Goal: Entertainment & Leisure: Consume media (video, audio)

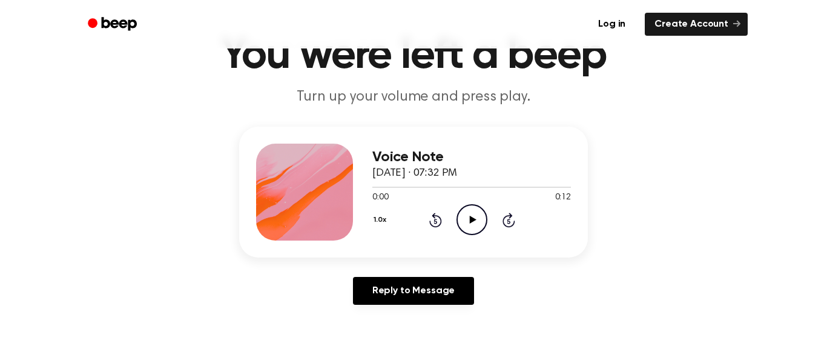
click at [480, 215] on icon "Play Audio" at bounding box center [472, 219] width 31 height 31
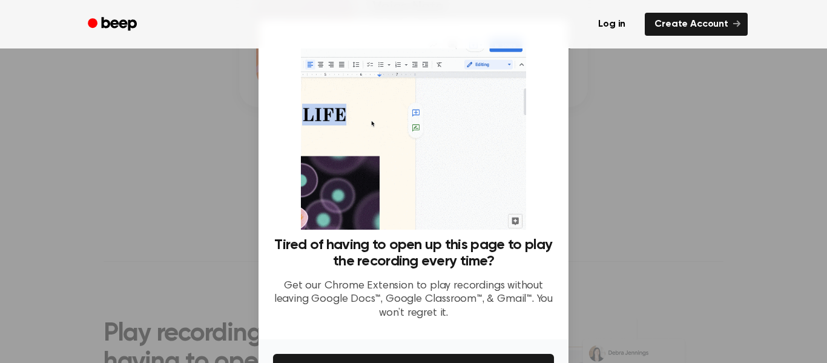
scroll to position [227, 0]
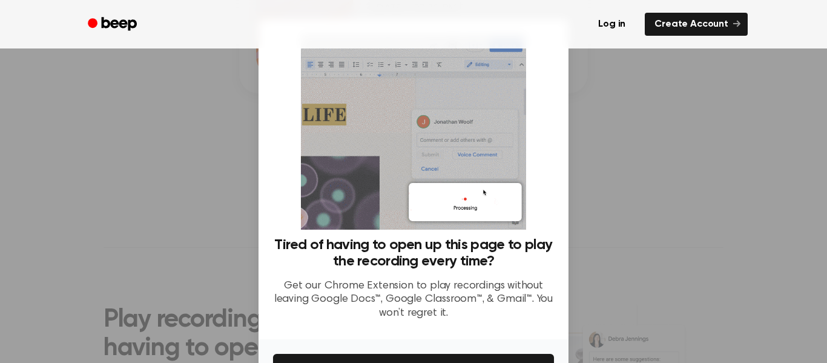
click at [649, 173] on div at bounding box center [413, 181] width 827 height 363
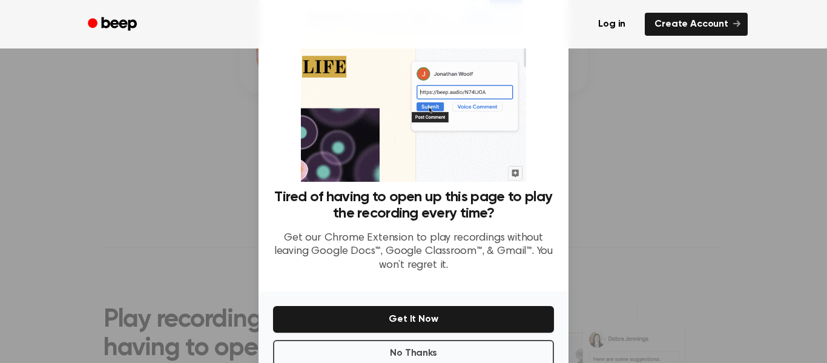
scroll to position [78, 0]
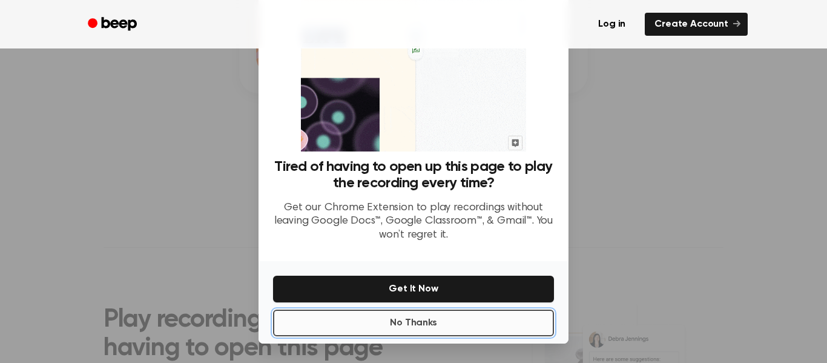
click at [415, 327] on button "No Thanks" at bounding box center [413, 322] width 281 height 27
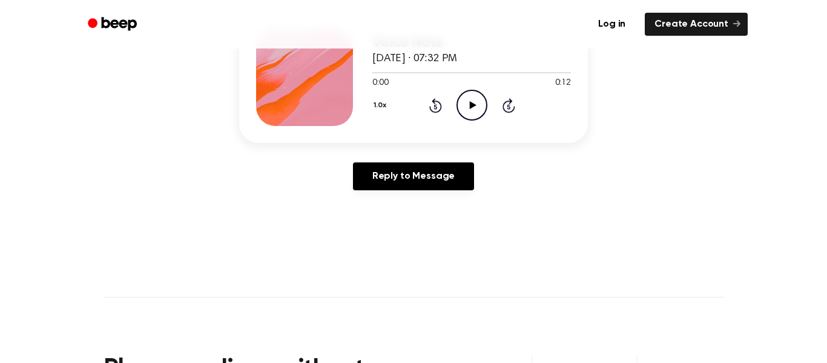
click at [468, 104] on icon "Play Audio" at bounding box center [472, 105] width 31 height 31
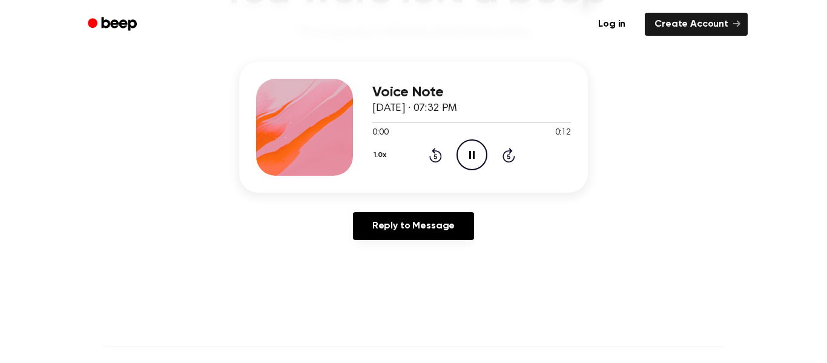
scroll to position [105, 0]
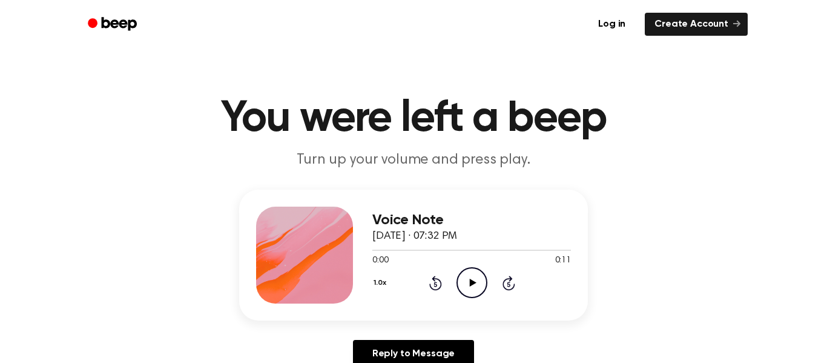
click at [475, 285] on icon "Play Audio" at bounding box center [472, 282] width 31 height 31
click at [471, 294] on icon "Play Audio" at bounding box center [472, 282] width 31 height 31
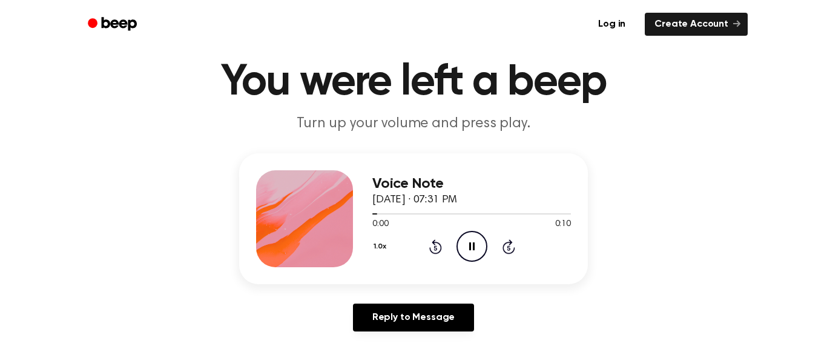
scroll to position [61, 0]
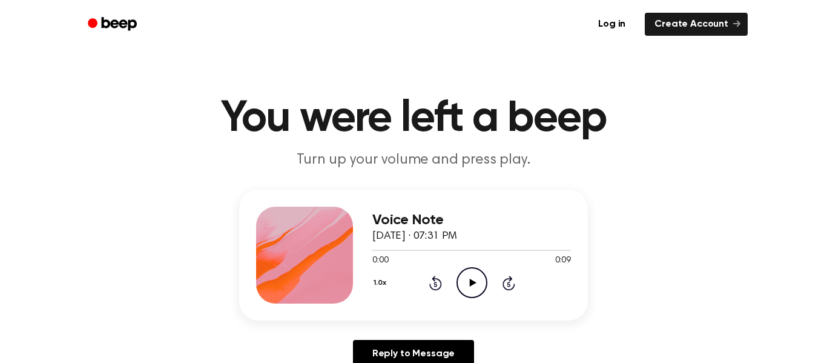
click at [461, 289] on icon "Play Audio" at bounding box center [472, 282] width 31 height 31
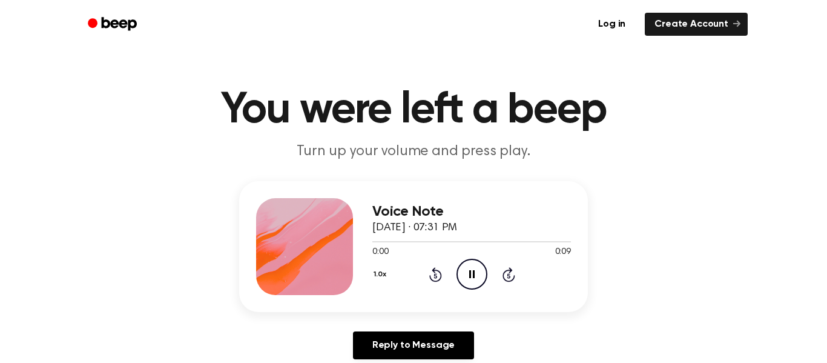
scroll to position [33, 0]
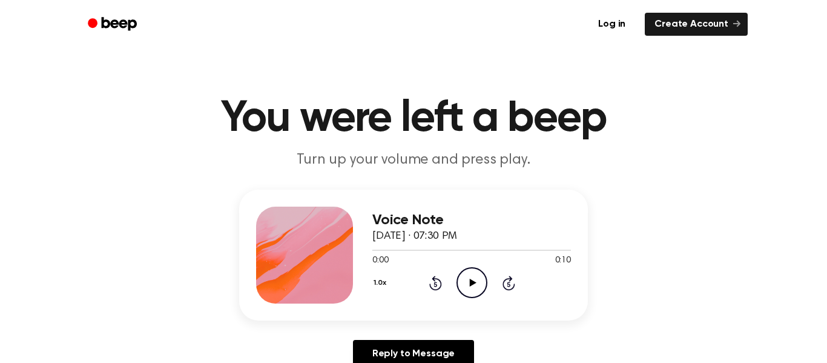
click at [455, 296] on div "1.0x Rewind 5 seconds Play Audio Skip 5 seconds" at bounding box center [471, 282] width 199 height 31
click at [466, 280] on icon "Play Audio" at bounding box center [472, 282] width 31 height 31
click at [471, 297] on circle at bounding box center [472, 283] width 30 height 30
click at [471, 277] on icon "Play Audio" at bounding box center [472, 282] width 31 height 31
click at [478, 286] on icon "Play Audio" at bounding box center [472, 282] width 31 height 31
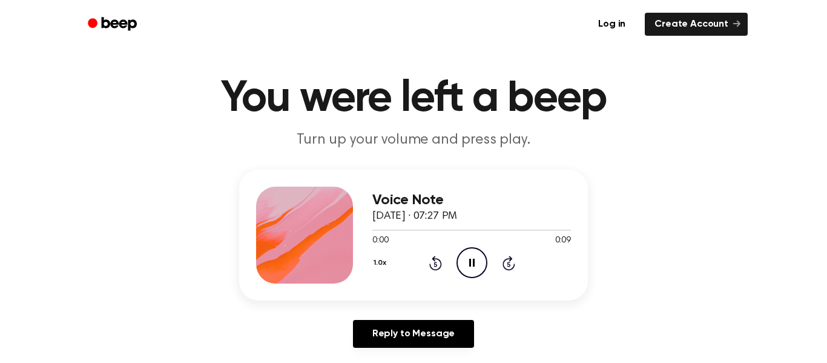
scroll to position [59, 0]
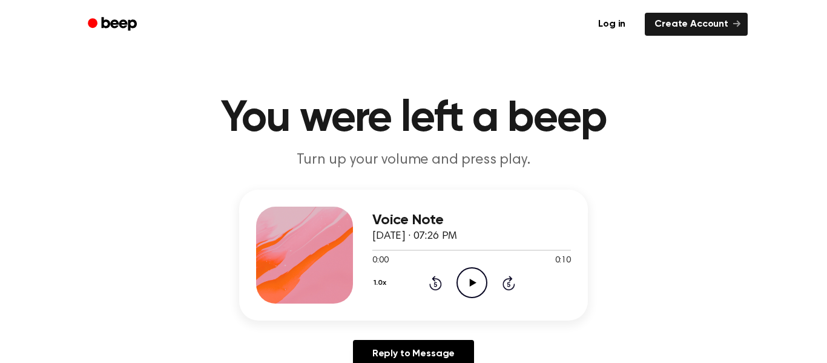
click at [470, 279] on icon at bounding box center [472, 283] width 7 height 8
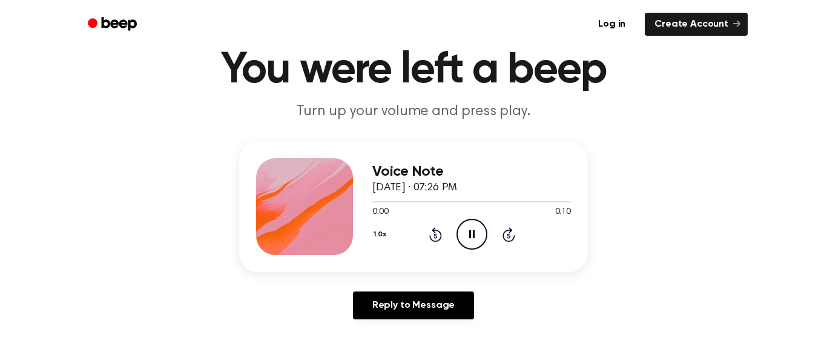
scroll to position [48, 0]
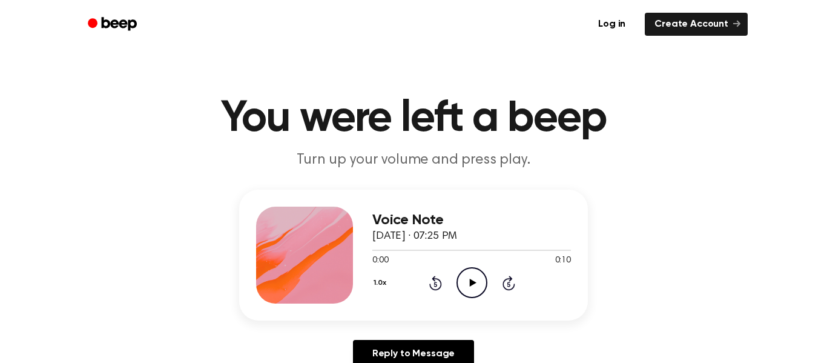
click at [478, 283] on icon "Play Audio" at bounding box center [472, 282] width 31 height 31
click at [473, 279] on icon "Play Audio" at bounding box center [472, 282] width 31 height 31
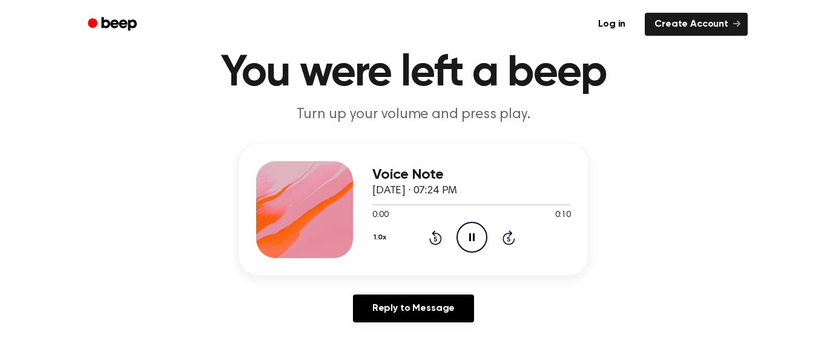
scroll to position [49, 0]
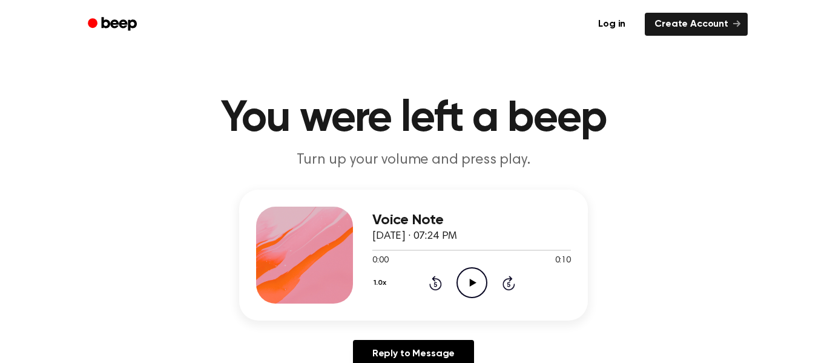
click at [470, 287] on icon "Play Audio" at bounding box center [472, 282] width 31 height 31
click at [467, 280] on icon "Play Audio" at bounding box center [472, 282] width 31 height 31
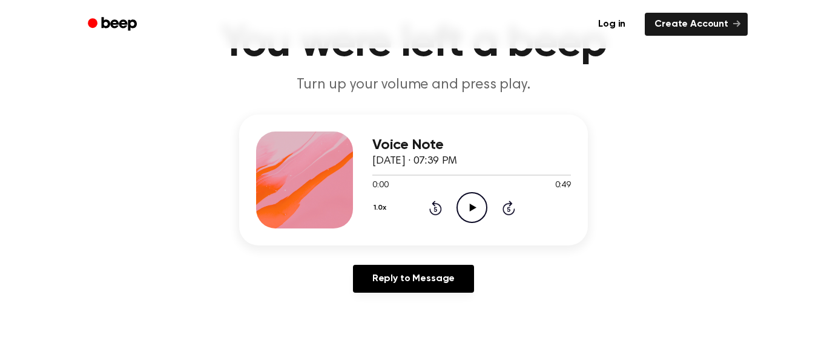
scroll to position [74, 0]
click at [468, 200] on icon "Play Audio" at bounding box center [472, 208] width 31 height 31
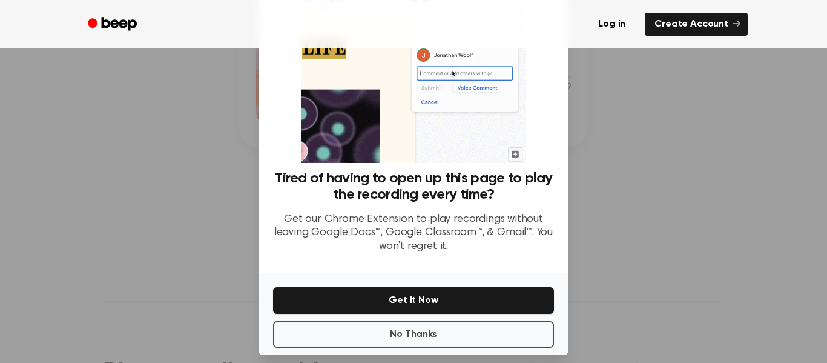
scroll to position [78, 0]
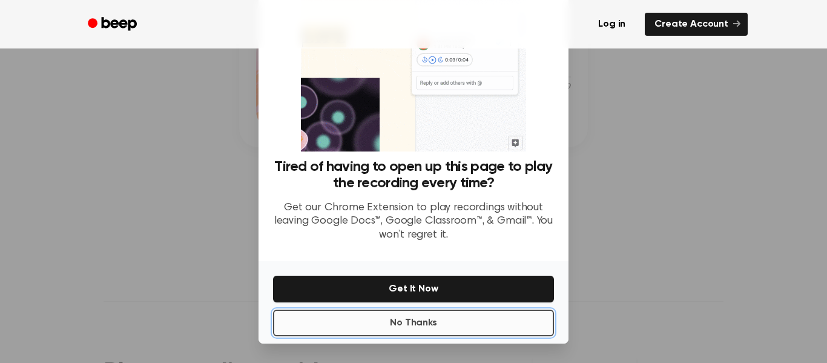
click at [415, 323] on button "No Thanks" at bounding box center [413, 322] width 281 height 27
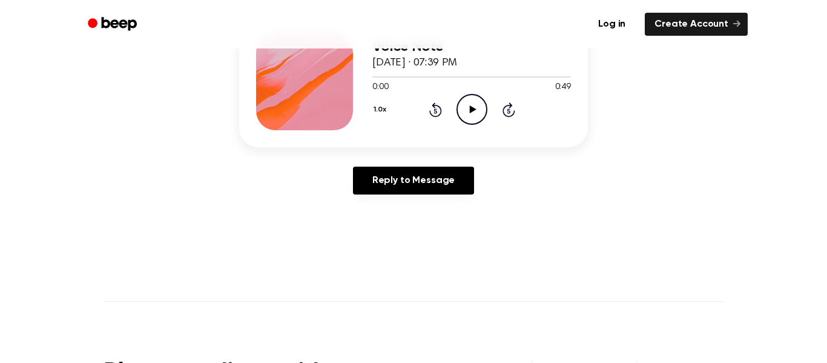
click at [477, 119] on icon "Play Audio" at bounding box center [472, 109] width 31 height 31
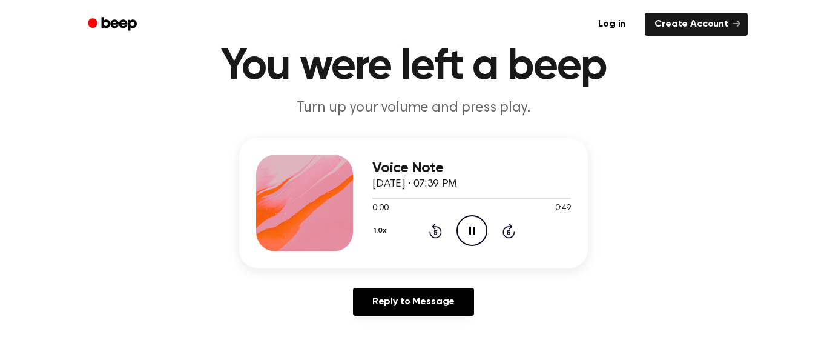
scroll to position [51, 0]
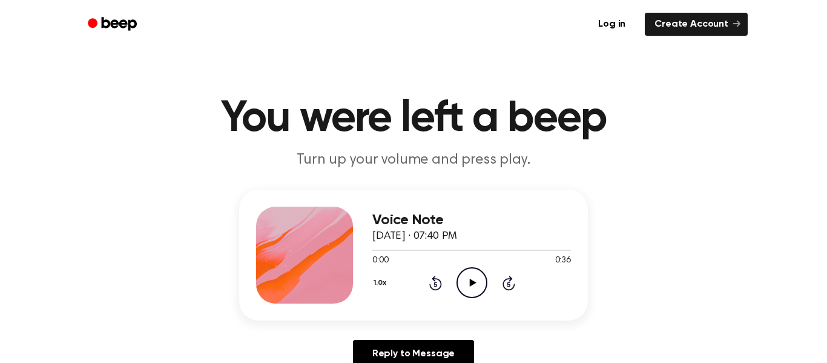
click at [466, 279] on icon "Play Audio" at bounding box center [472, 282] width 31 height 31
click at [469, 277] on icon "Play Audio" at bounding box center [472, 282] width 31 height 31
click at [527, 249] on div at bounding box center [471, 249] width 199 height 1
click at [541, 249] on div at bounding box center [471, 249] width 199 height 1
click at [464, 285] on icon "Play Audio" at bounding box center [472, 282] width 31 height 31
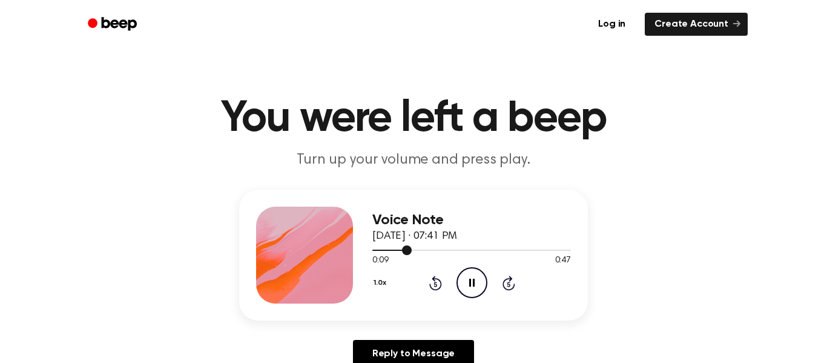
click at [435, 248] on div at bounding box center [471, 250] width 199 height 10
click at [460, 281] on icon "Play Audio" at bounding box center [472, 282] width 31 height 31
click at [425, 251] on div at bounding box center [471, 249] width 199 height 1
click at [466, 273] on icon "Play Audio" at bounding box center [472, 282] width 31 height 31
click at [437, 246] on div at bounding box center [471, 250] width 199 height 10
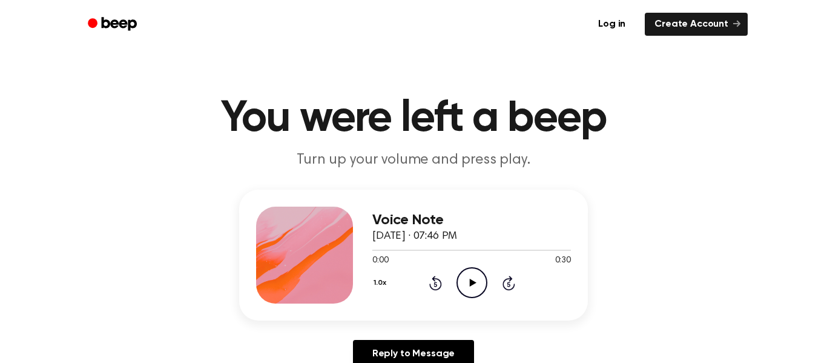
click at [474, 273] on icon "Play Audio" at bounding box center [472, 282] width 31 height 31
click at [471, 268] on circle at bounding box center [472, 283] width 30 height 30
click at [467, 280] on icon "Play Audio" at bounding box center [472, 282] width 31 height 31
click at [467, 280] on icon "Pause Audio" at bounding box center [472, 282] width 31 height 31
click at [432, 283] on icon "Rewind 5 seconds" at bounding box center [435, 283] width 13 height 16
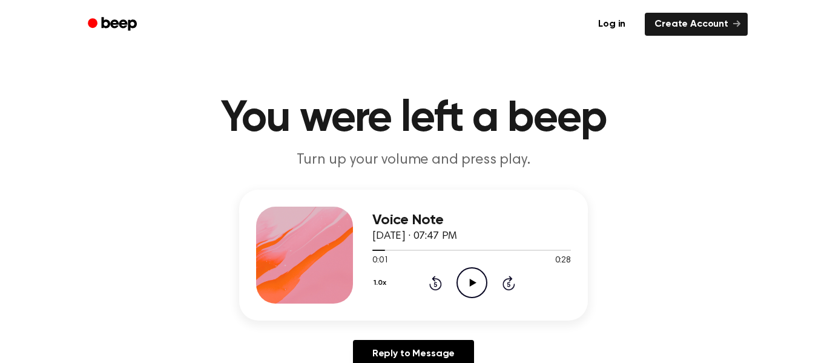
click at [449, 283] on div "1.0x Rewind 5 seconds Play Audio Skip 5 seconds" at bounding box center [471, 282] width 199 height 31
click at [460, 286] on icon "Play Audio" at bounding box center [472, 282] width 31 height 31
click at [506, 286] on icon "Skip 5 seconds" at bounding box center [508, 283] width 13 height 16
click at [477, 285] on icon "Play Audio" at bounding box center [472, 282] width 31 height 31
